Goal: Task Accomplishment & Management: Complete application form

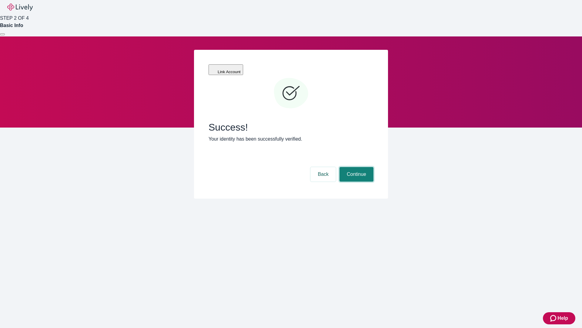
click at [356, 167] on button "Continue" at bounding box center [357, 174] width 34 height 15
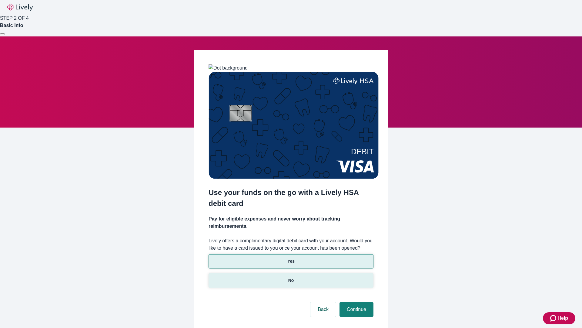
click at [291, 277] on p "No" at bounding box center [291, 280] width 6 height 6
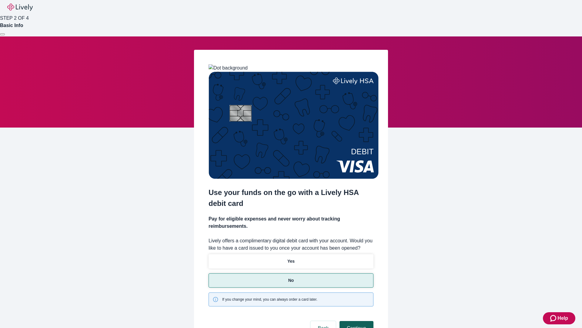
click at [356, 321] on button "Continue" at bounding box center [357, 328] width 34 height 15
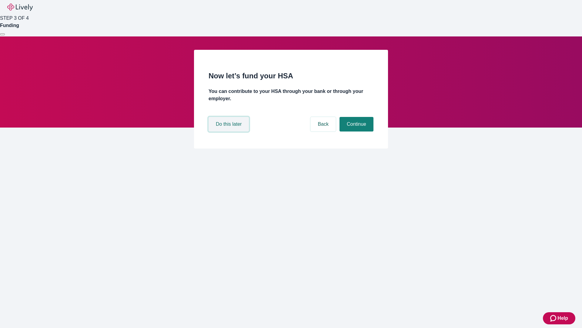
click at [230, 131] on button "Do this later" at bounding box center [229, 124] width 40 height 15
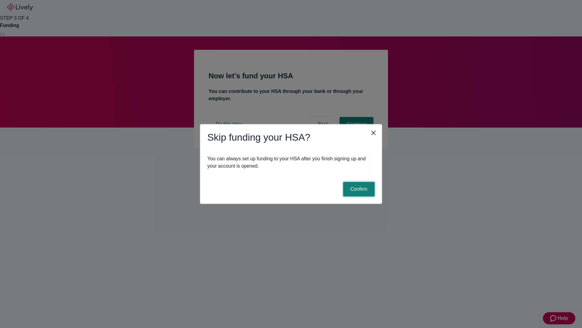
click at [358, 189] on button "Confirm" at bounding box center [359, 189] width 32 height 15
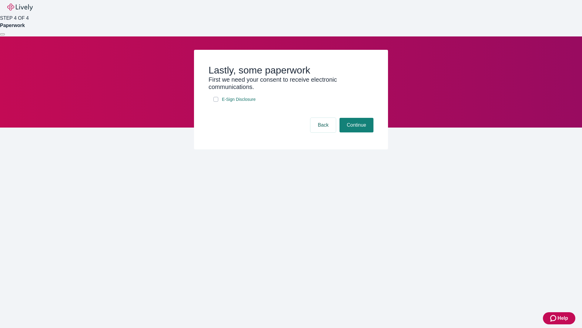
click at [216, 102] on input "E-Sign Disclosure" at bounding box center [216, 99] width 5 height 5
checkbox input "true"
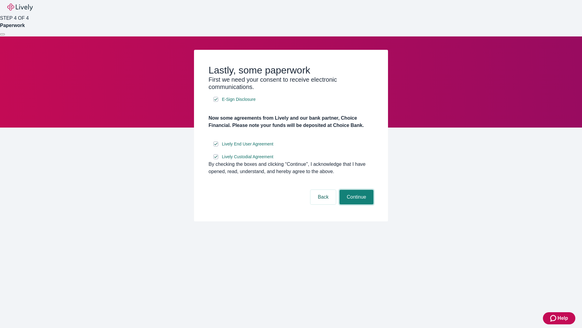
click at [356, 204] on button "Continue" at bounding box center [357, 197] width 34 height 15
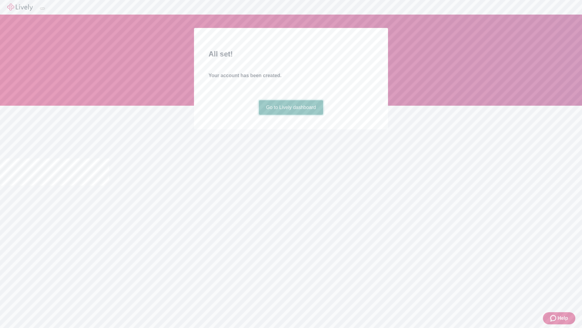
click at [291, 115] on link "Go to Lively dashboard" at bounding box center [291, 107] width 65 height 15
